Goal: Obtain resource: Download file/media

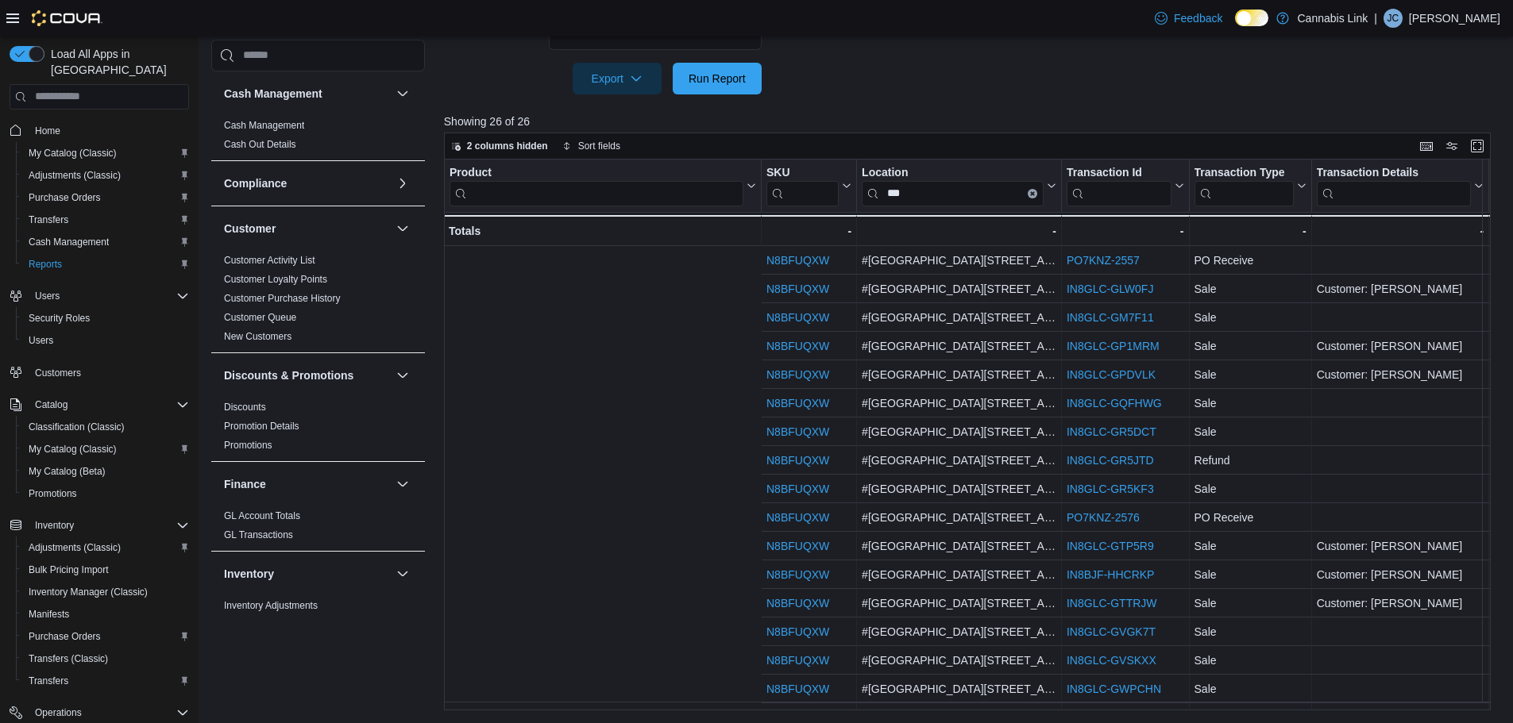
scroll to position [0, 546]
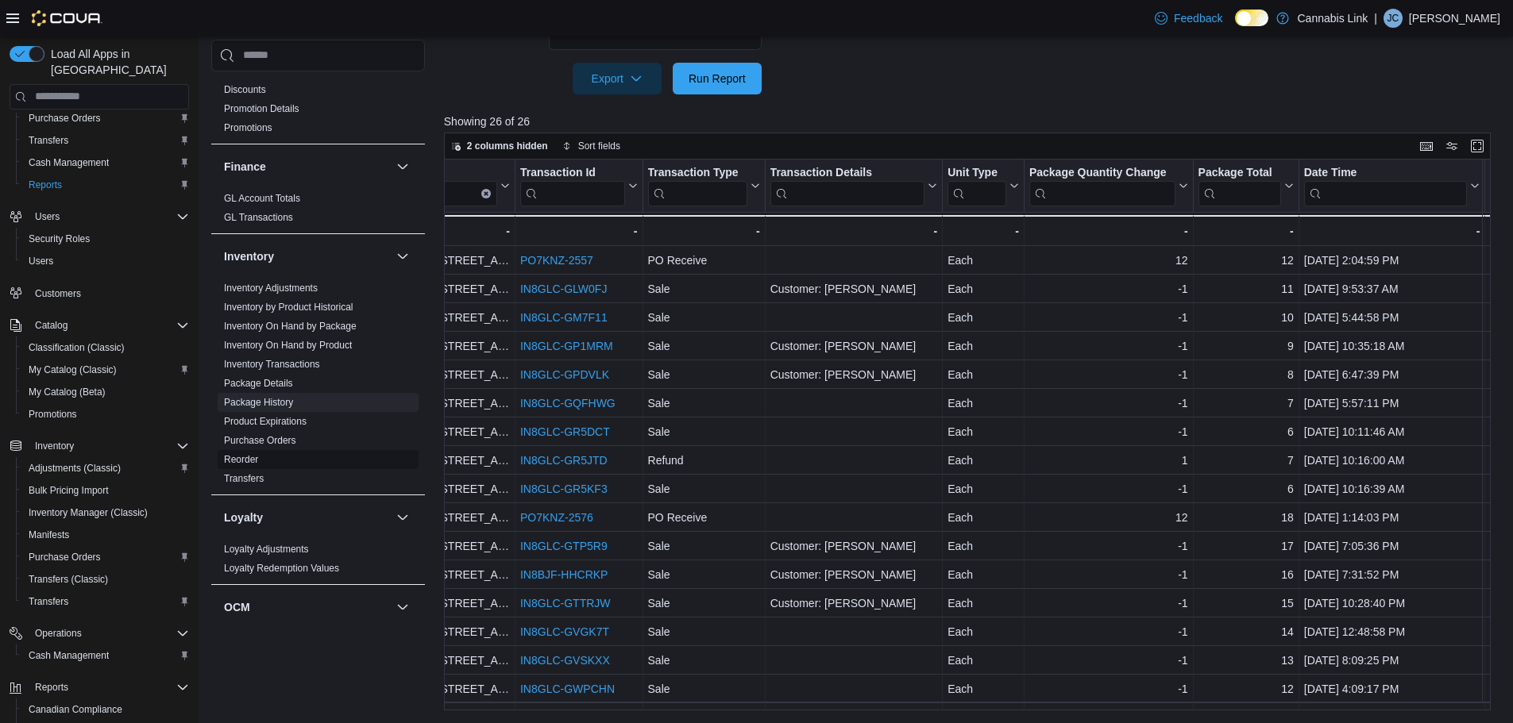
click at [229, 458] on link "Reorder" at bounding box center [241, 459] width 34 height 11
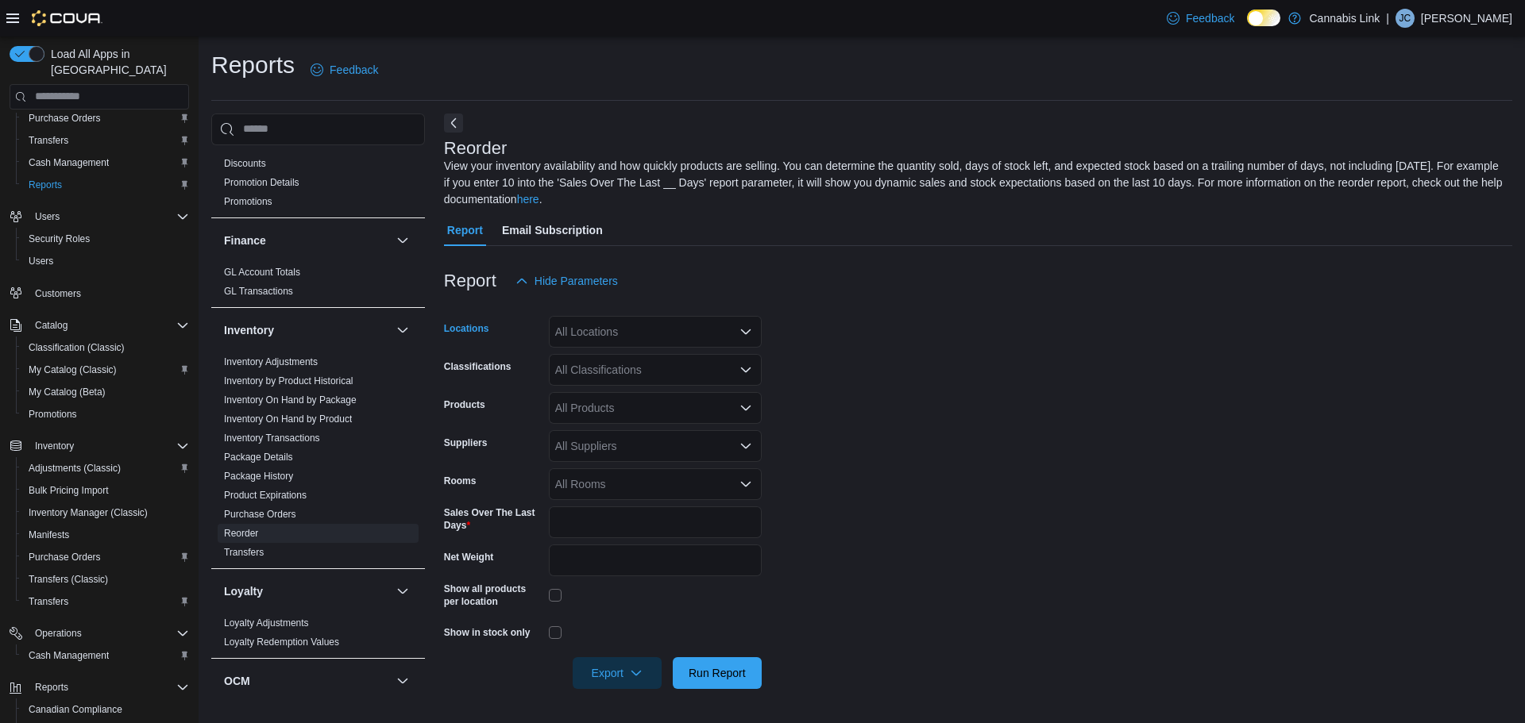
click at [610, 332] on div "All Locations" at bounding box center [655, 332] width 213 height 32
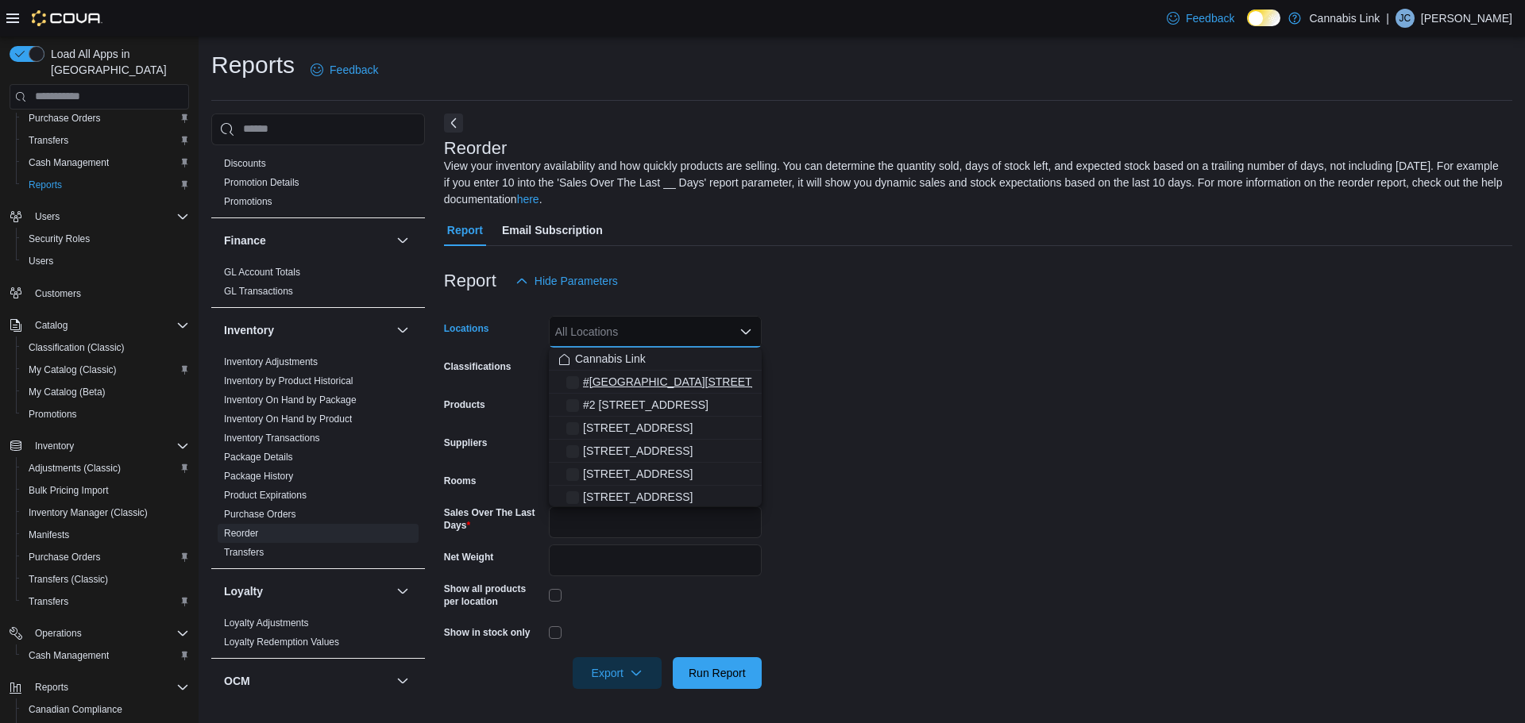
click at [673, 384] on span "#[GEOGRAPHIC_DATA][STREET_ADDRESS]" at bounding box center [699, 382] width 232 height 16
click at [1028, 398] on form "Locations #[GEOGRAPHIC_DATA][STREET_ADDRESS]. Selected. [STREET_ADDRESS]. Press…" at bounding box center [978, 493] width 1068 height 392
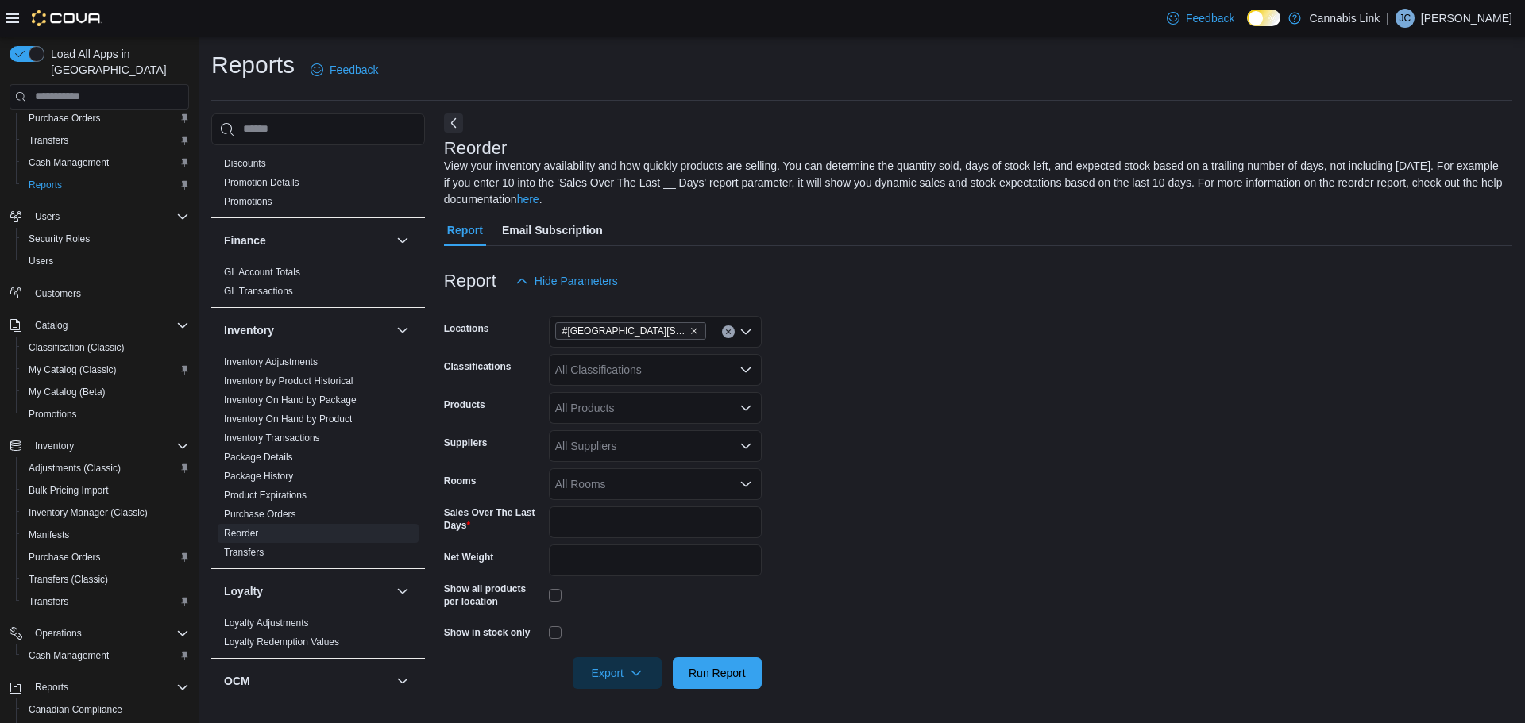
click at [602, 455] on div "All Suppliers" at bounding box center [655, 446] width 213 height 32
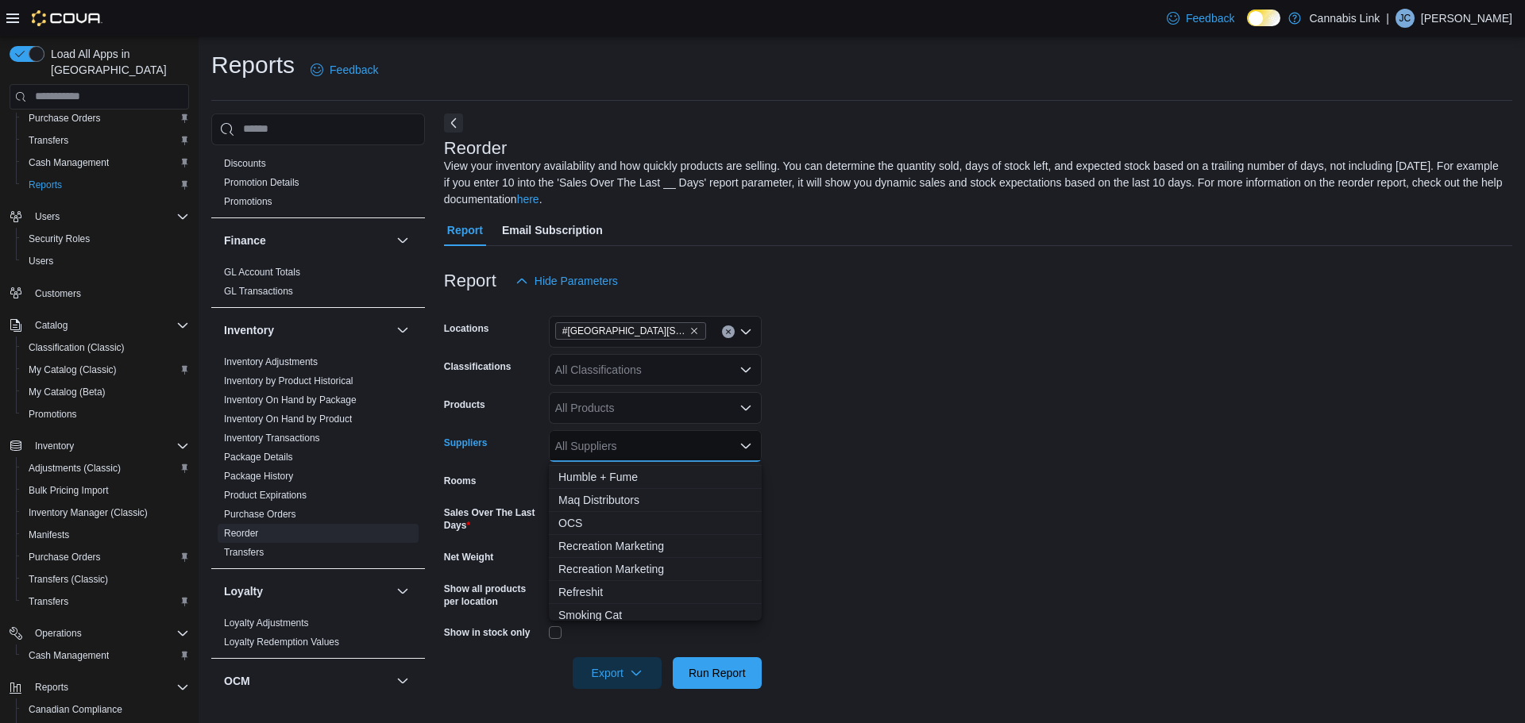
scroll to position [159, 0]
click at [600, 526] on span "OCS" at bounding box center [655, 522] width 194 height 16
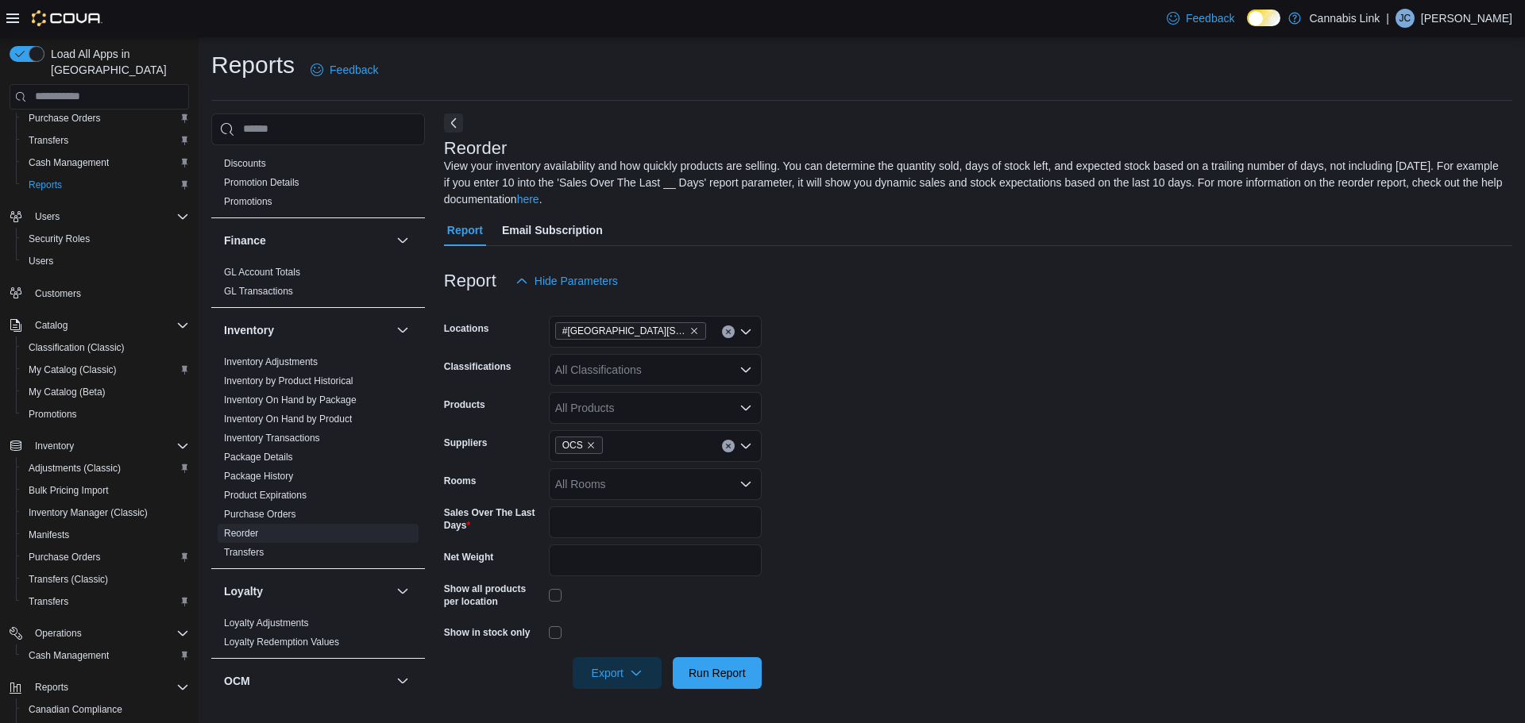
click at [1011, 528] on form "Locations [STREET_ADDRESS] Classifications All Classifications Products All Pro…" at bounding box center [978, 493] width 1068 height 392
click at [621, 662] on span "Export" at bounding box center [617, 673] width 70 height 32
click at [626, 577] on span "Export to Excel" at bounding box center [619, 578] width 71 height 13
click at [283, 421] on link "Inventory On Hand by Product" at bounding box center [288, 419] width 128 height 11
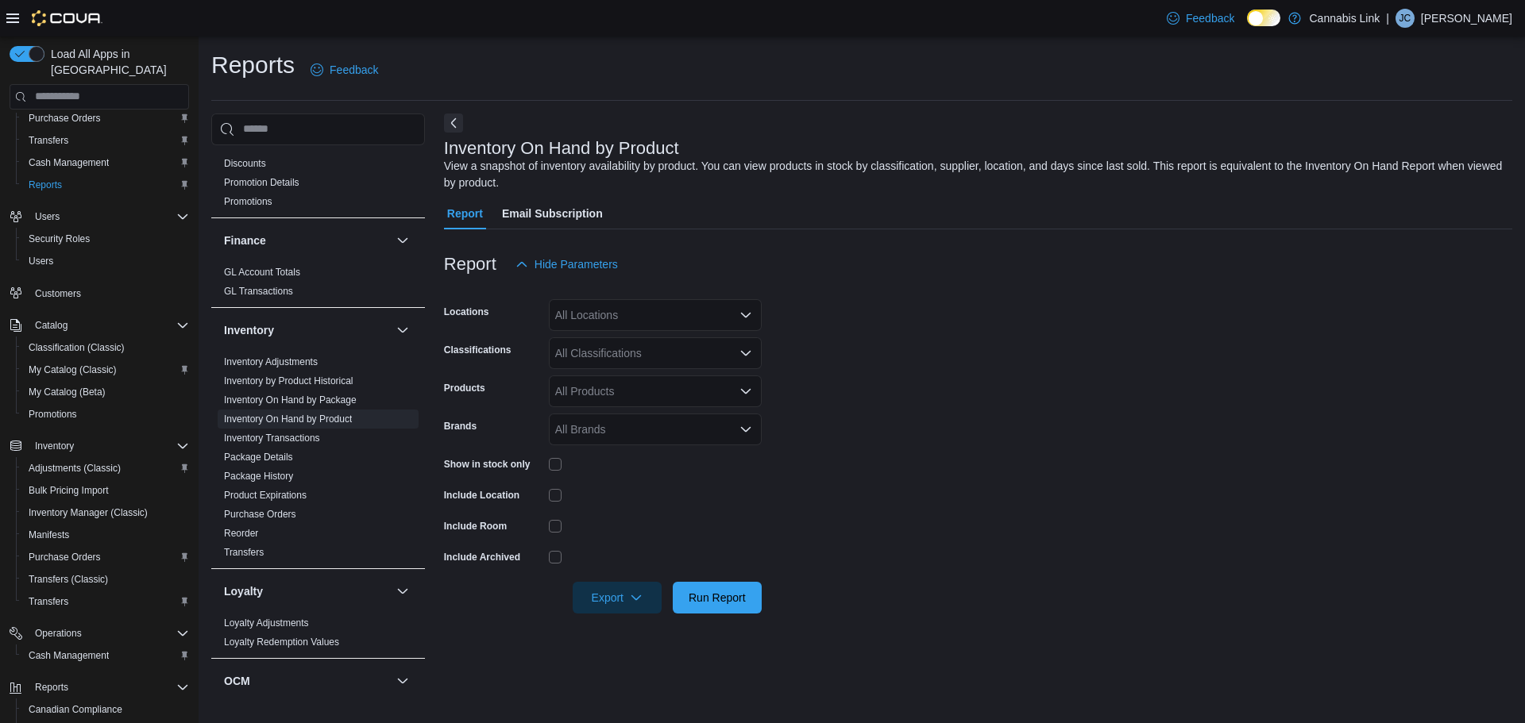
click at [641, 326] on div "All Locations" at bounding box center [655, 315] width 213 height 32
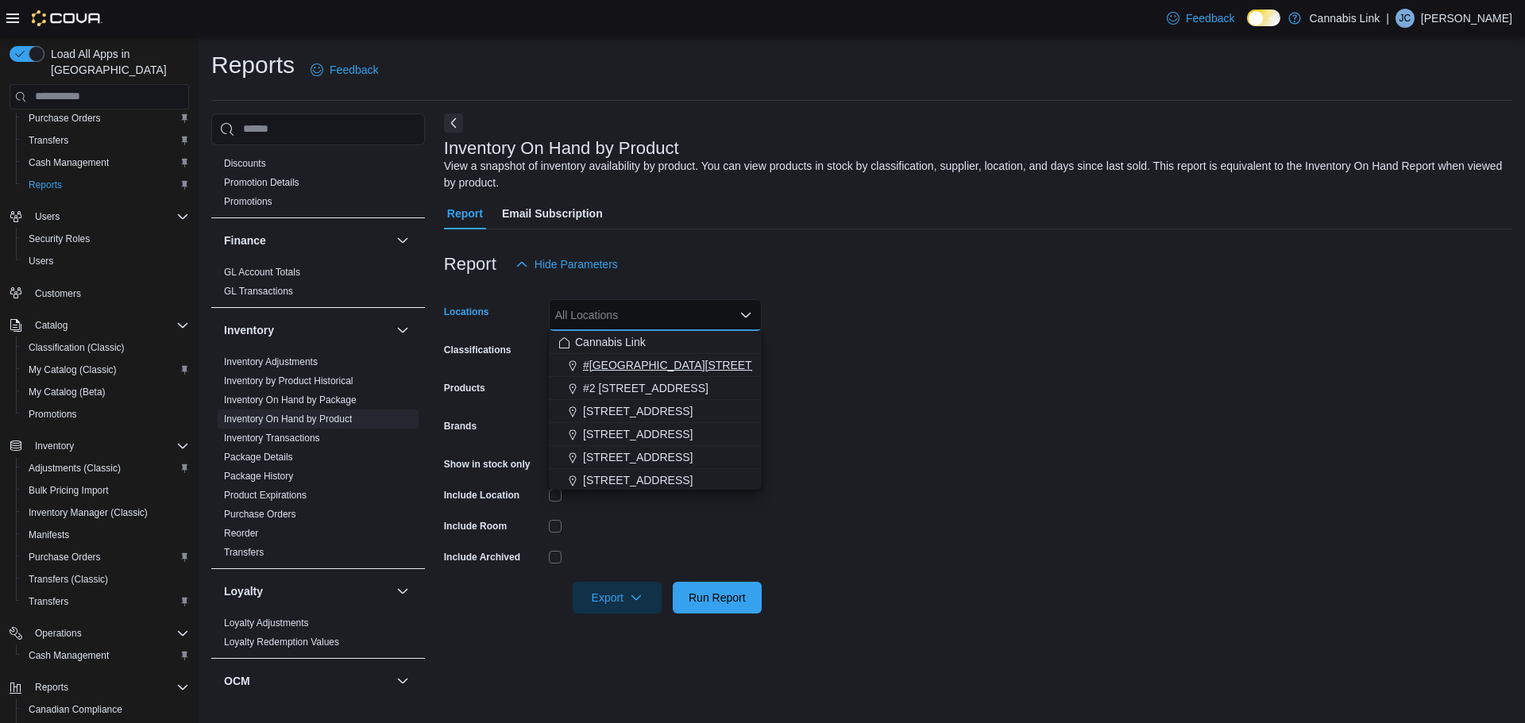
click at [660, 368] on span "#[GEOGRAPHIC_DATA][STREET_ADDRESS]" at bounding box center [699, 365] width 232 height 16
click at [873, 482] on form "Locations #[GEOGRAPHIC_DATA][STREET_ADDRESS]. Selected. [STREET_ADDRESS]. Press…" at bounding box center [978, 447] width 1068 height 334
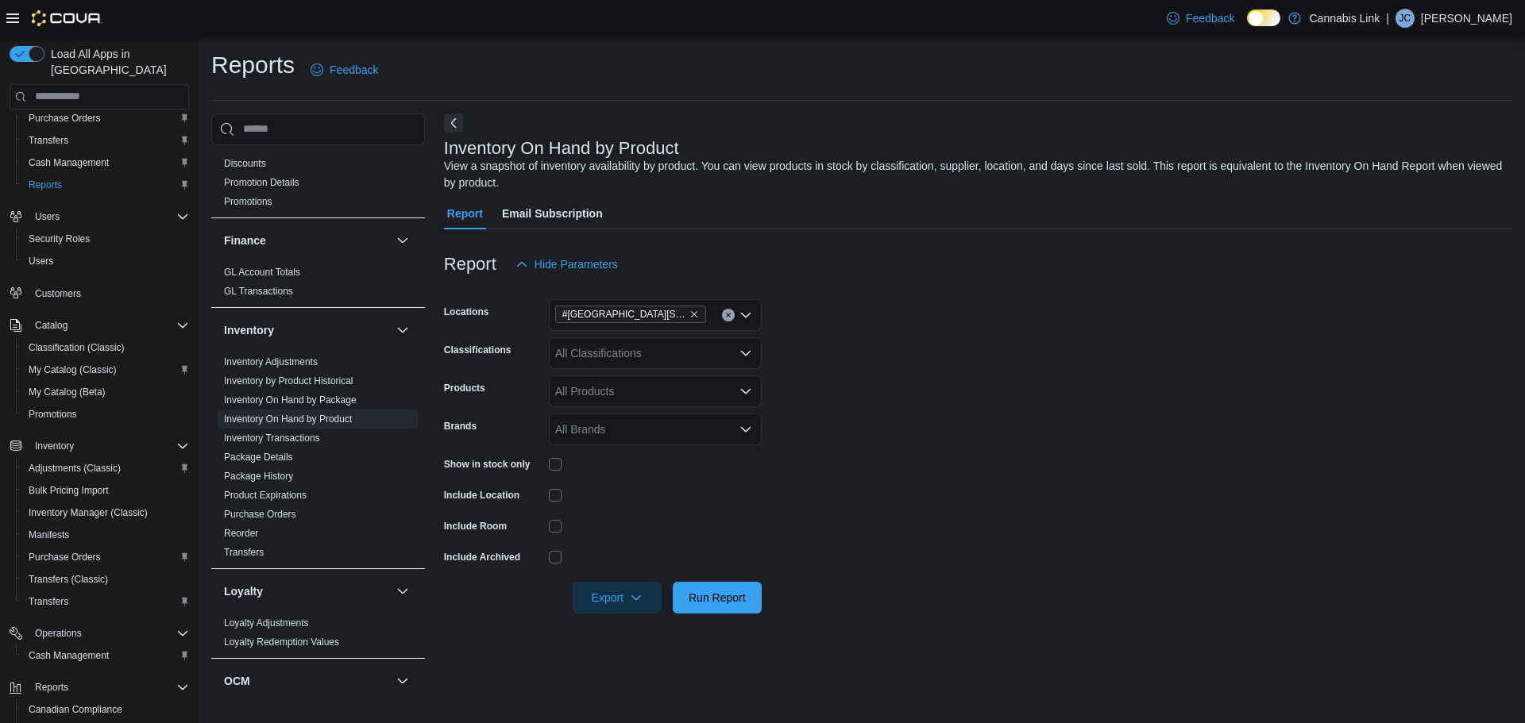
click at [609, 614] on div at bounding box center [978, 623] width 1068 height 19
click at [608, 595] on span "Export" at bounding box center [617, 597] width 70 height 32
click at [601, 493] on button "Export to Excel" at bounding box center [619, 503] width 91 height 32
